Goal: Information Seeking & Learning: Learn about a topic

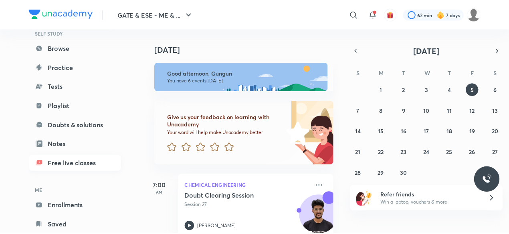
scroll to position [68, 0]
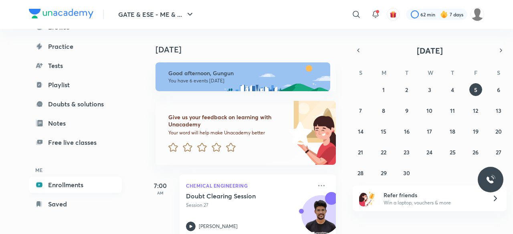
click at [52, 184] on link "Enrollments" at bounding box center [75, 185] width 93 height 16
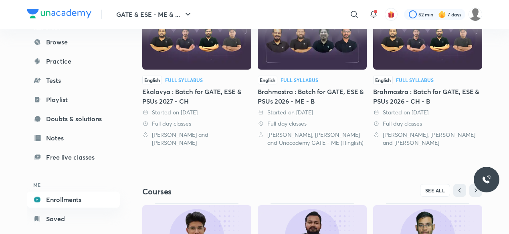
scroll to position [235, 0]
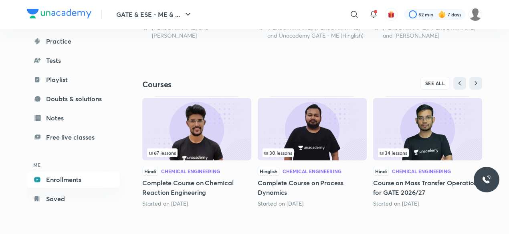
click at [309, 181] on h5 "Complete Course on Process Dynamics" at bounding box center [311, 187] width 109 height 19
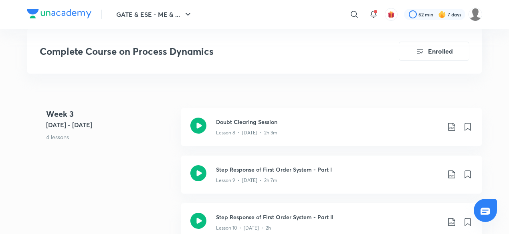
scroll to position [825, 0]
click at [68, 141] on 3 "Week [DATE] - [DATE] 4 lessons" at bounding box center [110, 132] width 128 height 48
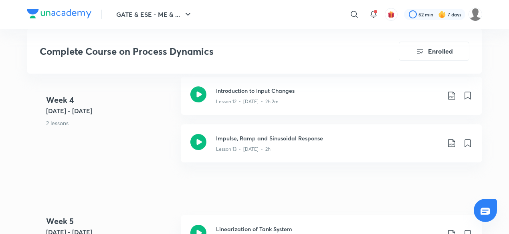
scroll to position [1089, 0]
click at [292, 145] on div "Lesson 13 • [DATE] • 2h" at bounding box center [328, 148] width 224 height 10
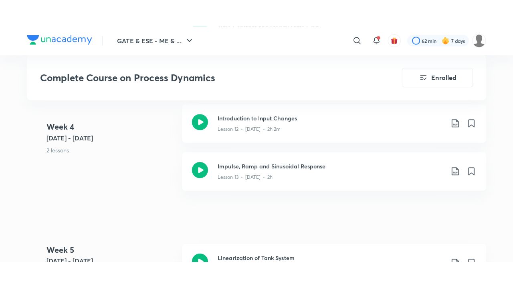
scroll to position [1294, 0]
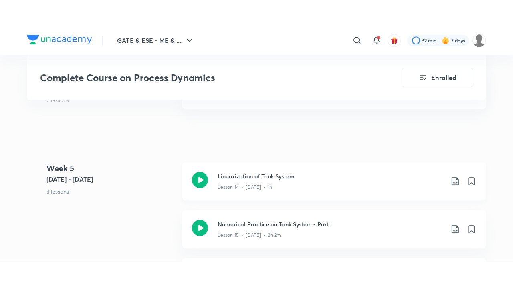
scroll to position [1170, 0]
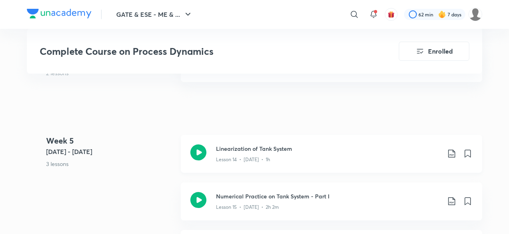
click at [235, 157] on p "Lesson 14 • [DATE] • 1h" at bounding box center [243, 159] width 54 height 7
